Goal: Information Seeking & Learning: Find specific fact

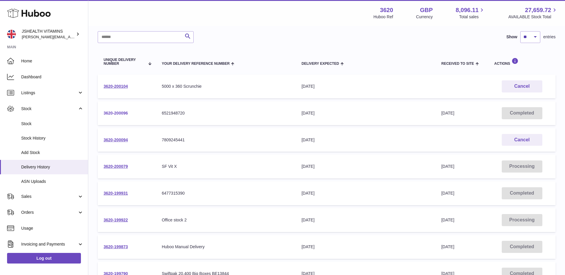
click at [118, 114] on link "3620-200096" at bounding box center [116, 113] width 24 height 5
click at [115, 142] on link "3620-200094" at bounding box center [116, 140] width 24 height 5
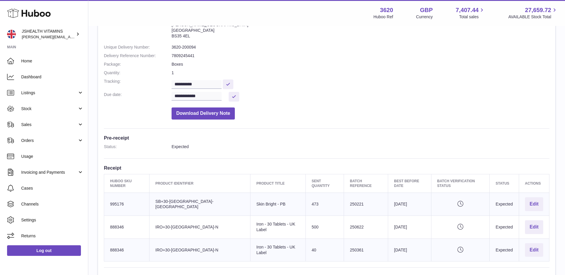
scroll to position [115, 0]
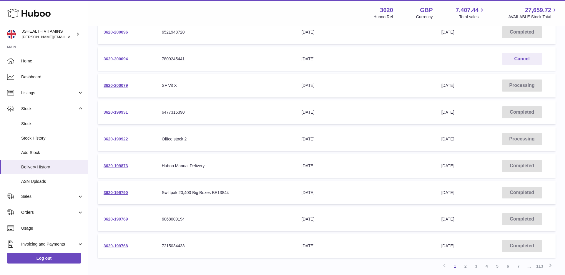
scroll to position [125, 0]
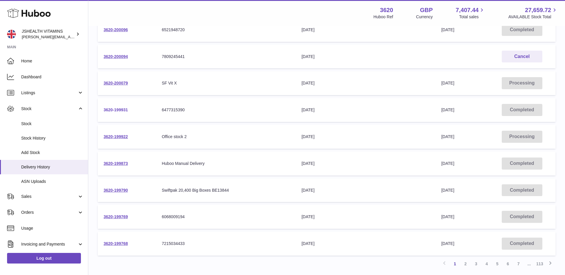
click at [118, 110] on link "3620-199931" at bounding box center [116, 109] width 24 height 5
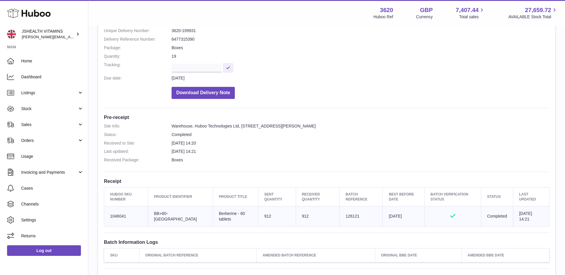
scroll to position [77, 0]
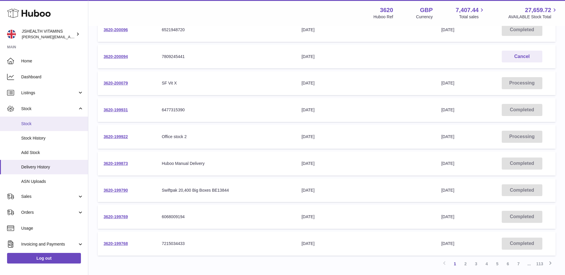
click at [26, 122] on span "Stock" at bounding box center [52, 124] width 62 height 6
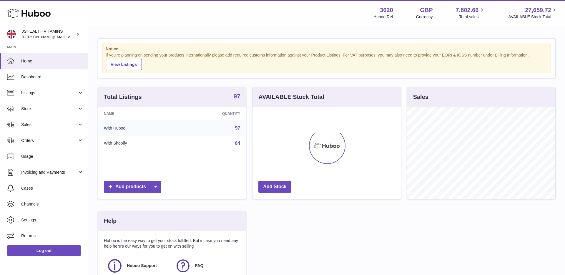
scroll to position [92, 148]
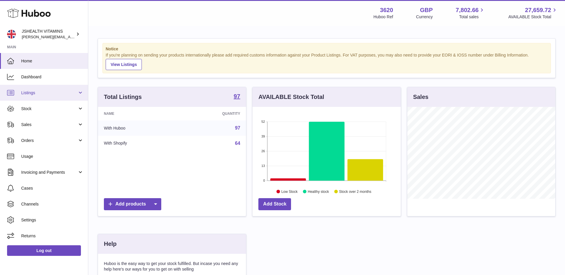
drag, startPoint x: 44, startPoint y: 93, endPoint x: 47, endPoint y: 95, distance: 3.0
click at [44, 93] on span "Listings" at bounding box center [49, 93] width 56 height 6
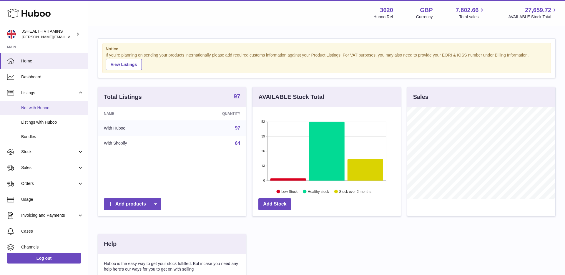
click at [41, 108] on span "Not with Huboo" at bounding box center [52, 108] width 62 height 6
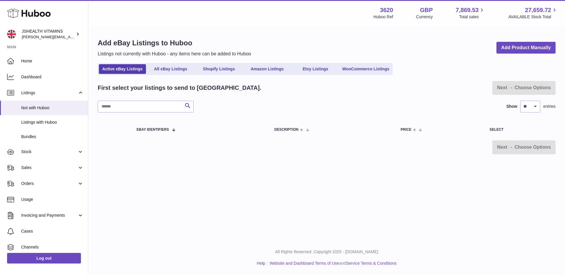
drag, startPoint x: 44, startPoint y: 148, endPoint x: 40, endPoint y: 160, distance: 12.6
click at [44, 148] on link "Stock" at bounding box center [44, 152] width 88 height 16
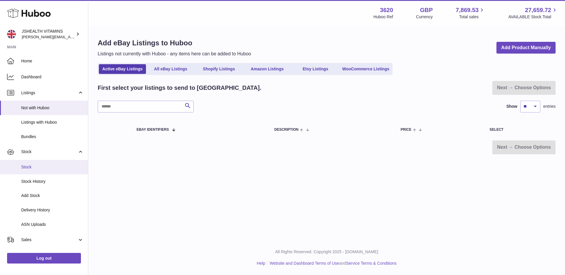
click at [39, 165] on span "Stock" at bounding box center [52, 167] width 62 height 6
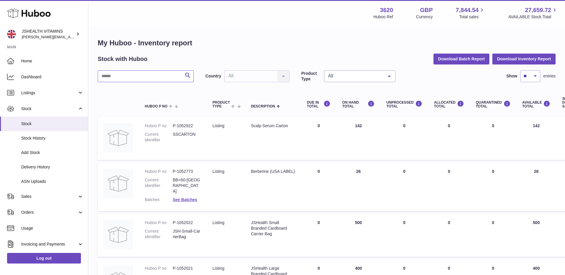
click at [126, 77] on input "text" at bounding box center [146, 76] width 96 height 12
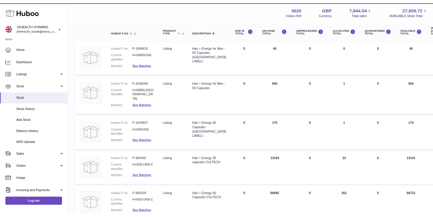
scroll to position [118, 0]
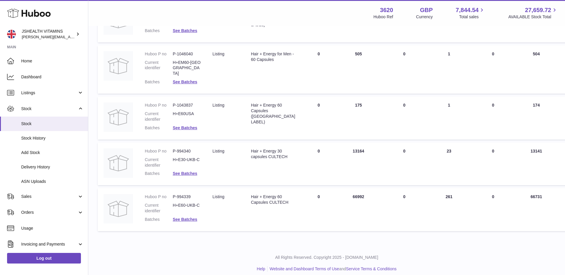
click at [255, 125] on td "Description Hair + Energy 60 Capsules (USA LABEL)" at bounding box center [273, 118] width 56 height 43
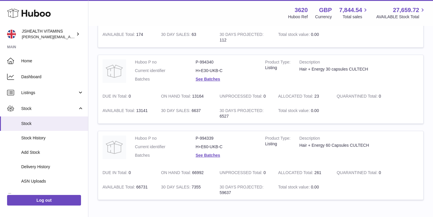
scroll to position [251, 0]
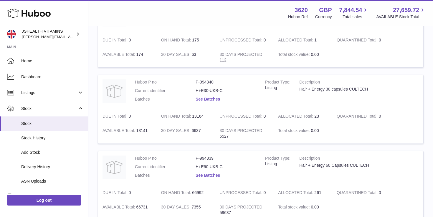
drag, startPoint x: 213, startPoint y: 95, endPoint x: 210, endPoint y: 98, distance: 4.8
click at [213, 95] on dl "Huboo P no P-994340 Current identifier H+E30-UKB-C Batches See Batches" at bounding box center [195, 93] width 121 height 26
click at [210, 98] on link "See Batches" at bounding box center [208, 99] width 24 height 5
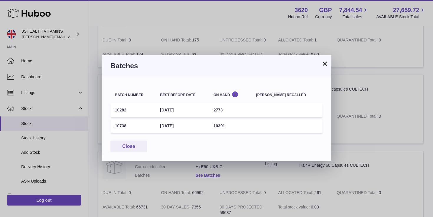
drag, startPoint x: 193, startPoint y: 124, endPoint x: 158, endPoint y: 126, distance: 35.1
click at [158, 126] on tr "10738 31st Jul 2027 10391" at bounding box center [216, 126] width 212 height 14
copy tr "31st Jul 2027"
drag, startPoint x: 111, startPoint y: 125, endPoint x: 121, endPoint y: 125, distance: 10.3
click at [103, 125] on div "Batch number Best before date On Hand Batch recalled 10282 30th Apr 2027 2773 1…" at bounding box center [217, 119] width 230 height 85
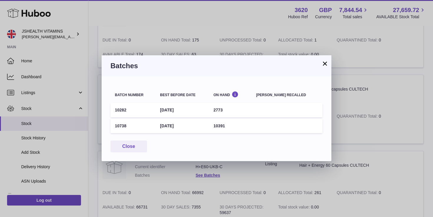
copy table "Batch number Best before date On Hand Batch recalled 10282 30th Apr 2027 2773 1…"
click at [151, 131] on td "10738" at bounding box center [132, 126] width 45 height 14
drag, startPoint x: 128, startPoint y: 126, endPoint x: 202, endPoint y: 124, distance: 74.2
click at [115, 126] on td "10738" at bounding box center [132, 126] width 45 height 14
copy td "10738"
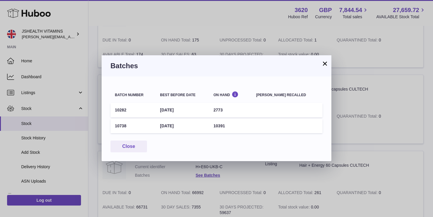
click at [323, 64] on button "×" at bounding box center [324, 63] width 7 height 7
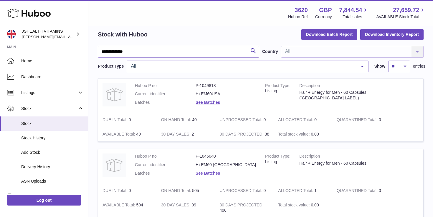
scroll to position [0, 0]
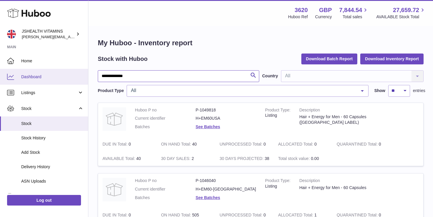
drag, startPoint x: 132, startPoint y: 76, endPoint x: 80, endPoint y: 77, distance: 52.1
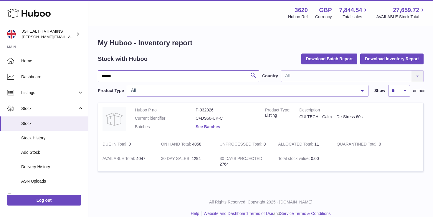
type input "******"
click at [203, 128] on link "See Batches" at bounding box center [208, 127] width 24 height 5
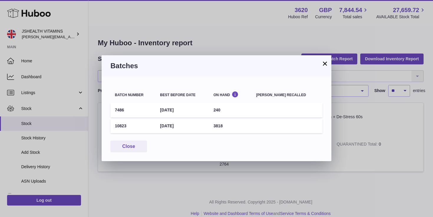
drag, startPoint x: 198, startPoint y: 111, endPoint x: 191, endPoint y: 111, distance: 8.0
click at [191, 111] on td "30th Nov 2025" at bounding box center [181, 110] width 53 height 14
drag, startPoint x: 234, startPoint y: 107, endPoint x: 114, endPoint y: 111, distance: 119.6
click at [114, 111] on tr "7486 30th Nov 2025 240" at bounding box center [216, 110] width 212 height 14
copy tr "7486 30th Nov 2025 240"
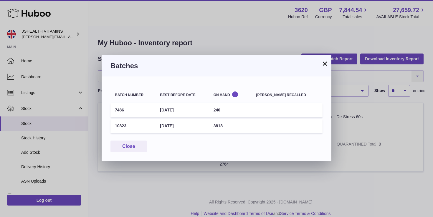
click at [150, 74] on div "Batches" at bounding box center [217, 65] width 230 height 21
click at [137, 146] on button "Close" at bounding box center [128, 147] width 37 height 12
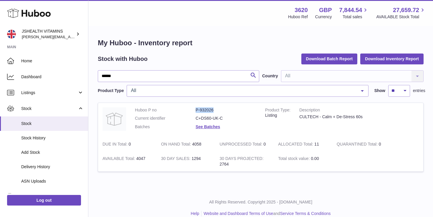
drag, startPoint x: 216, startPoint y: 112, endPoint x: 192, endPoint y: 111, distance: 23.6
click at [192, 111] on dl "Huboo P no P-932026 Current identifier C+DS60-UK-C Batches See Batches" at bounding box center [195, 120] width 121 height 26
copy dl "P-932026"
click at [55, 201] on link "Log out" at bounding box center [44, 200] width 74 height 11
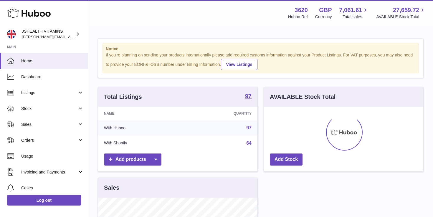
scroll to position [92, 159]
click at [48, 94] on span "Listings" at bounding box center [49, 93] width 56 height 6
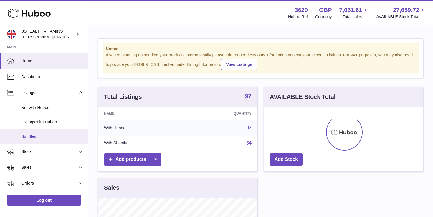
click at [42, 140] on link "Bundles" at bounding box center [44, 137] width 88 height 14
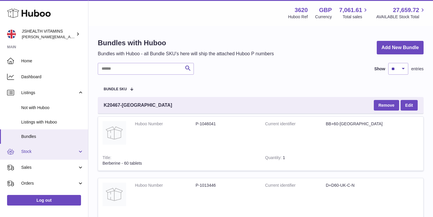
click at [40, 155] on link "Stock" at bounding box center [44, 152] width 88 height 16
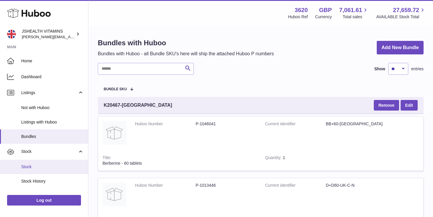
click at [42, 163] on link "Stock" at bounding box center [44, 167] width 88 height 14
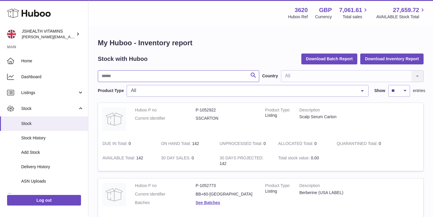
click at [196, 75] on input "text" at bounding box center [178, 76] width 161 height 12
